Goal: Find specific page/section: Find specific page/section

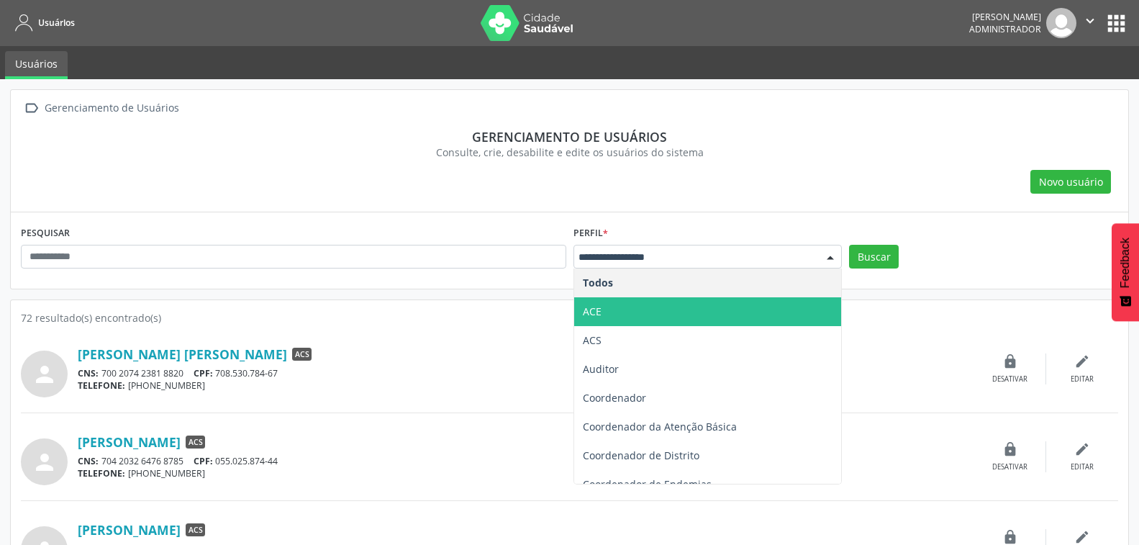
click at [616, 304] on span "ACE" at bounding box center [708, 311] width 268 height 29
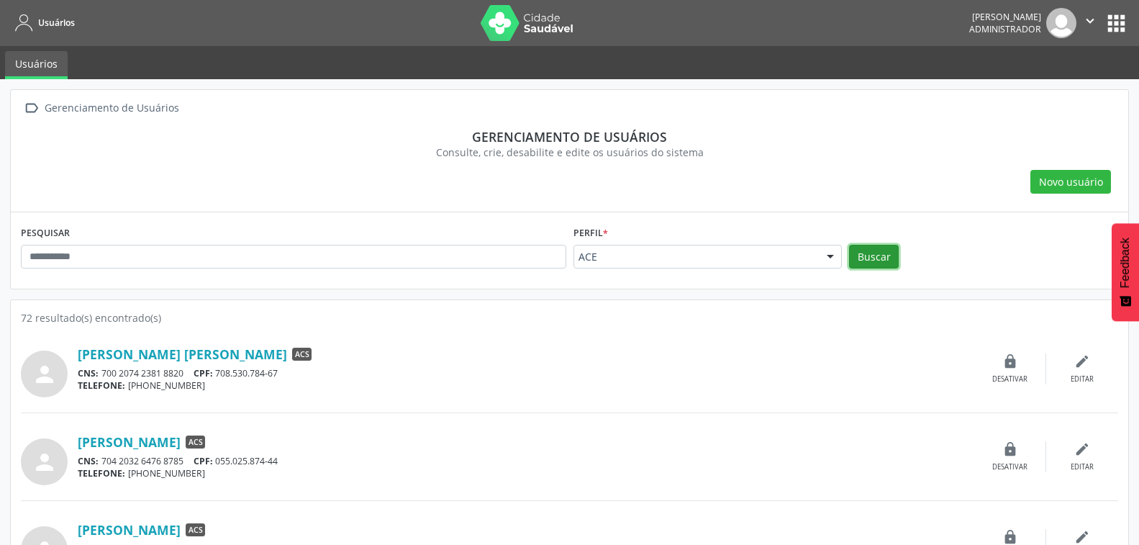
click at [864, 260] on button "Buscar" at bounding box center [874, 257] width 50 height 24
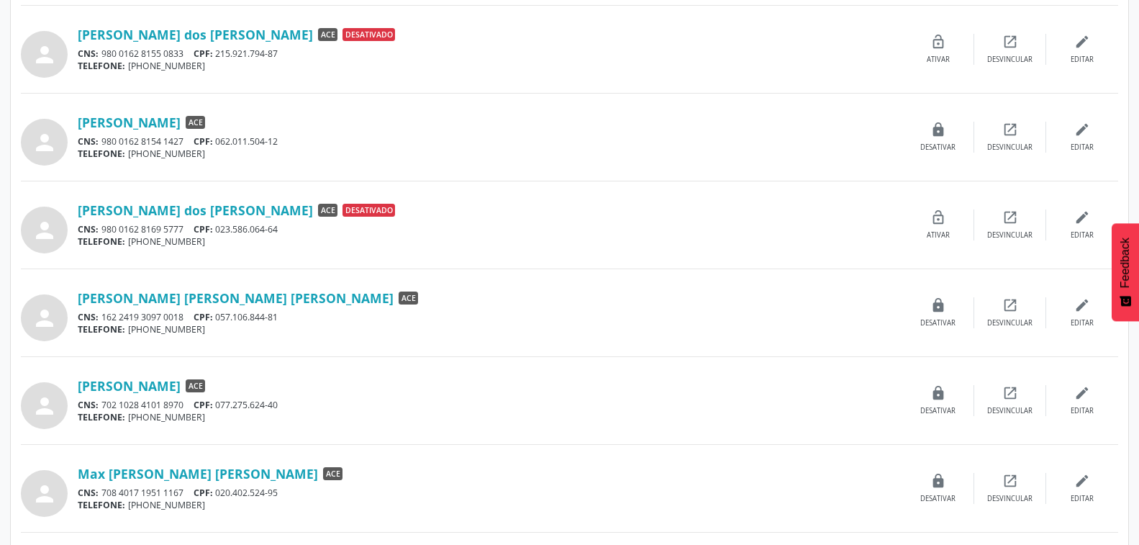
scroll to position [408, 0]
click at [181, 124] on link "[PERSON_NAME]" at bounding box center [129, 122] width 103 height 16
click at [189, 301] on link "[PERSON_NAME] [PERSON_NAME] [PERSON_NAME]" at bounding box center [236, 297] width 316 height 16
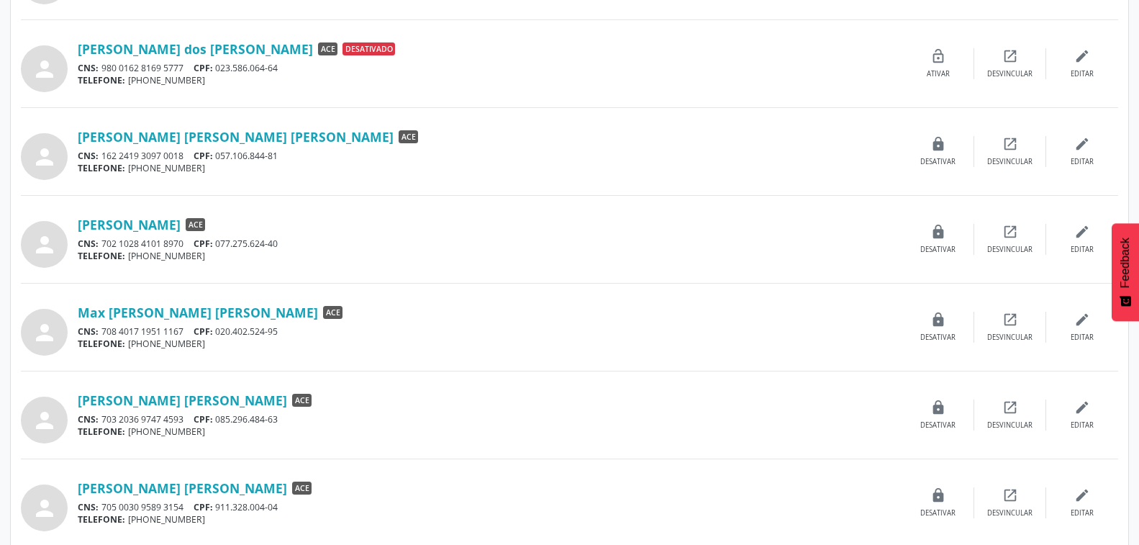
scroll to position [571, 0]
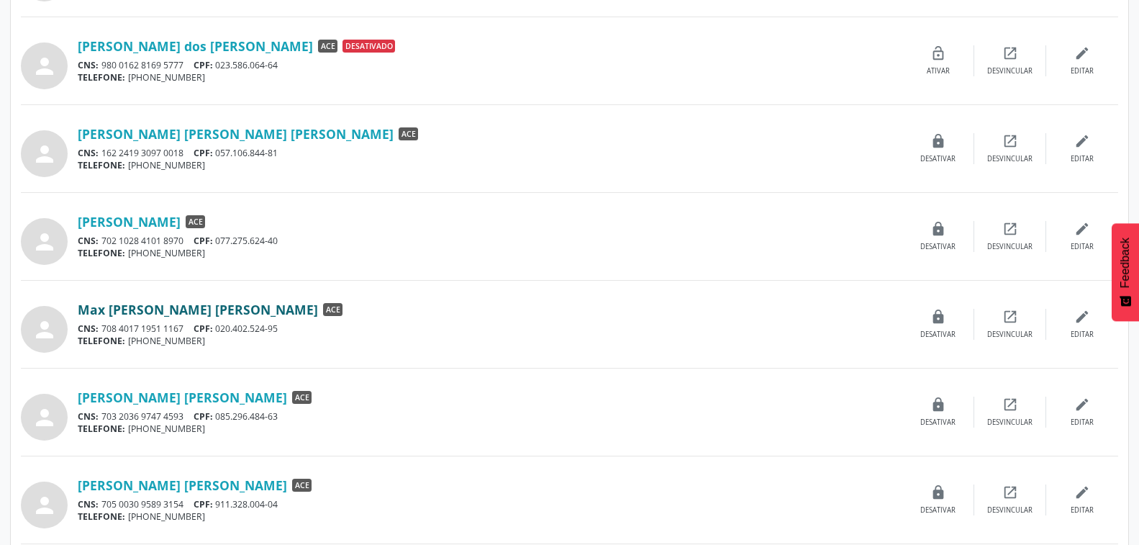
click at [154, 309] on link "Max [PERSON_NAME] [PERSON_NAME]" at bounding box center [198, 309] width 240 height 16
click at [199, 397] on link "[PERSON_NAME] [PERSON_NAME]" at bounding box center [182, 397] width 209 height 16
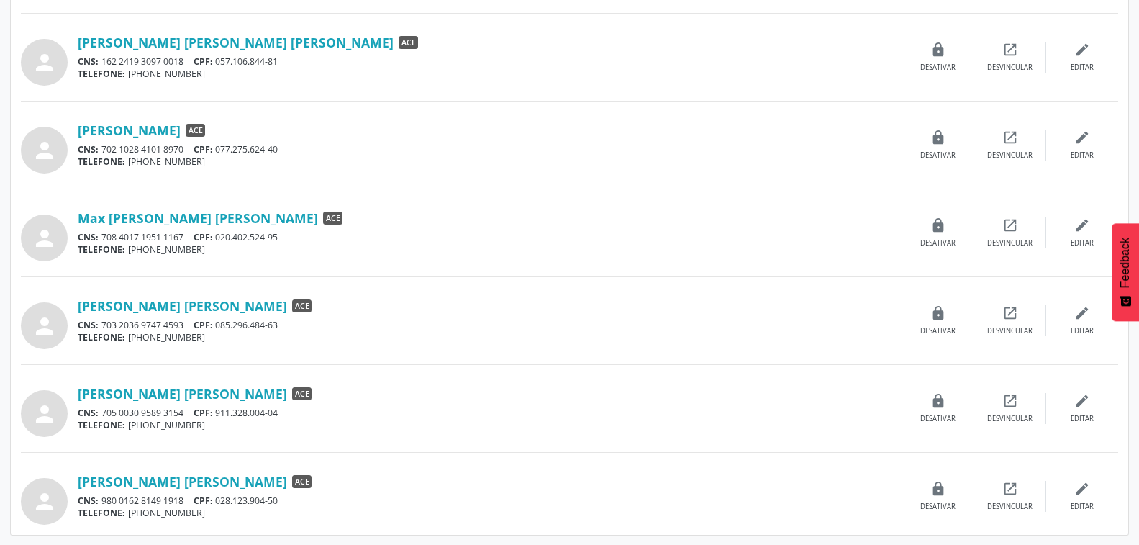
scroll to position [663, 0]
click at [186, 393] on link "[PERSON_NAME] [PERSON_NAME]" at bounding box center [182, 393] width 209 height 16
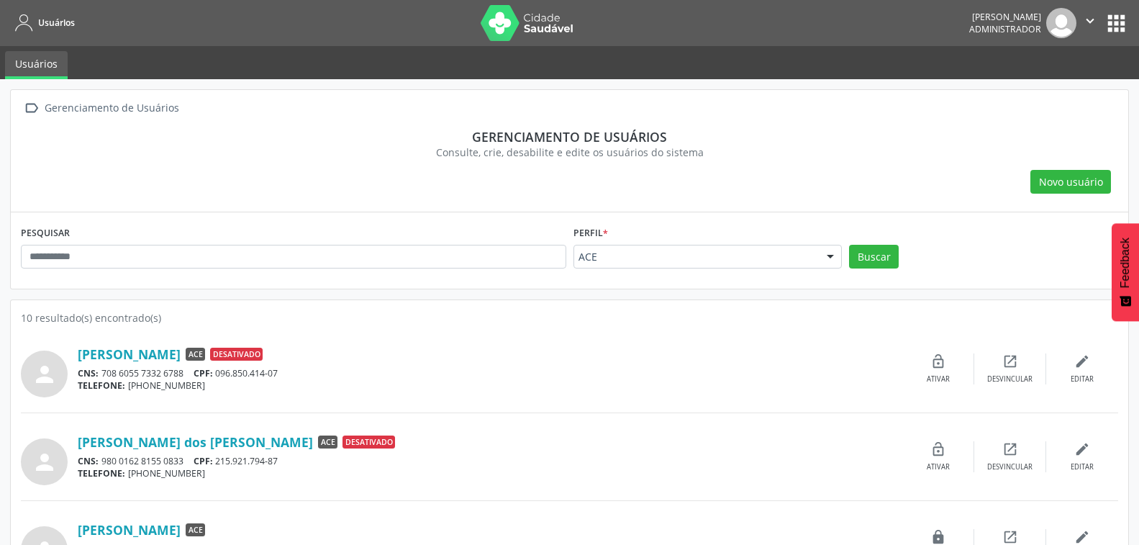
scroll to position [0, 0]
click at [1086, 22] on icon "" at bounding box center [1090, 21] width 16 height 16
click at [1039, 89] on link "Sair" at bounding box center [1053, 88] width 99 height 20
